Goal: Task Accomplishment & Management: Use online tool/utility

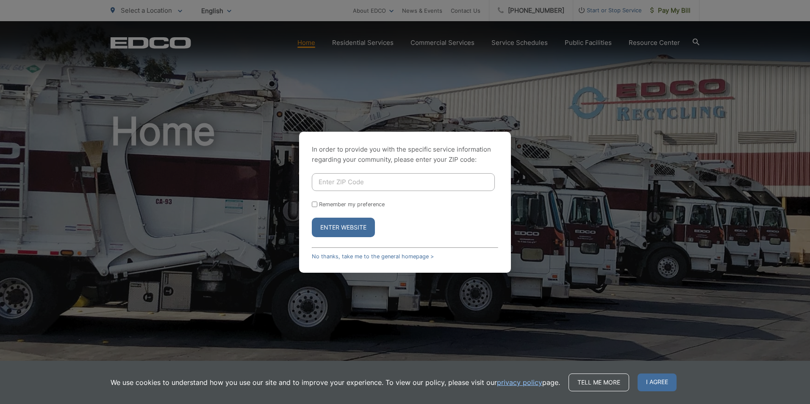
click at [354, 183] on input "Enter ZIP Code" at bounding box center [403, 182] width 183 height 18
click at [647, 25] on div "In order to provide you with the specific service information regarding your co…" at bounding box center [405, 202] width 810 height 404
click at [337, 256] on link "No thanks, take me to the general homepage >" at bounding box center [373, 256] width 122 height 6
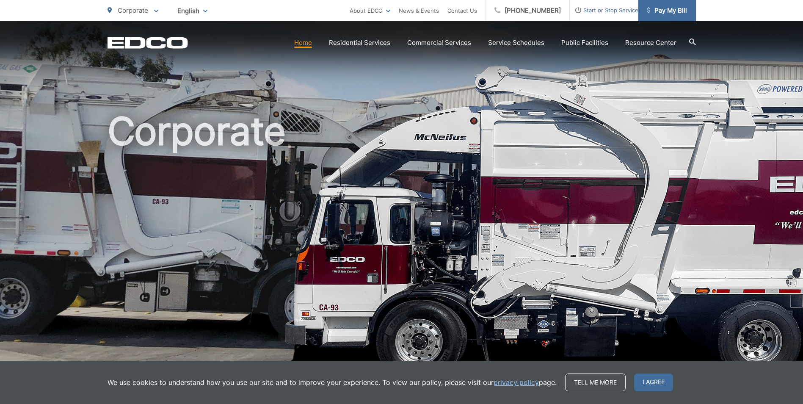
click at [661, 10] on span "Pay My Bill" at bounding box center [667, 11] width 40 height 10
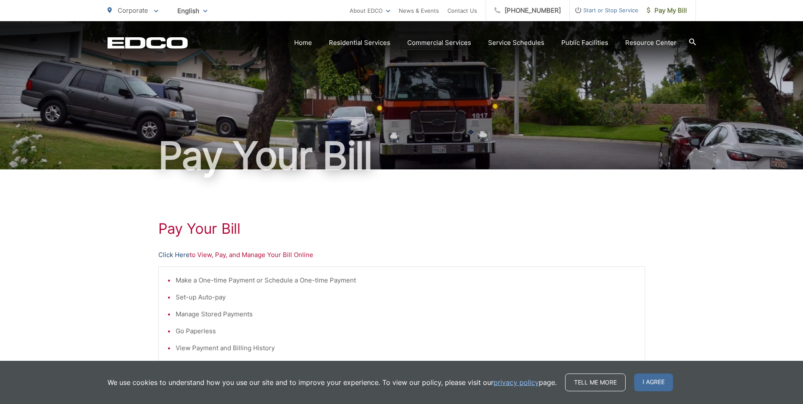
click at [177, 256] on link "Click Here" at bounding box center [173, 255] width 31 height 10
